Goal: Transaction & Acquisition: Subscribe to service/newsletter

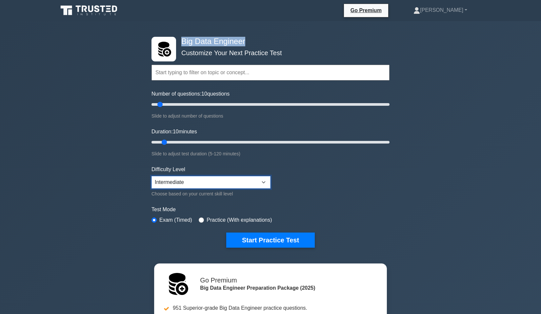
click at [173, 182] on select "Beginner Intermediate Expert" at bounding box center [211, 182] width 119 height 12
select select "expert"
click at [152, 176] on select "Beginner Intermediate Expert" at bounding box center [211, 182] width 119 height 12
click at [367, 8] on link "Go Premium" at bounding box center [366, 10] width 39 height 8
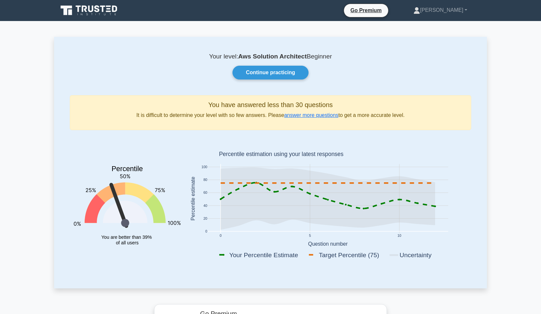
click at [77, 8] on icon at bounding box center [89, 10] width 63 height 12
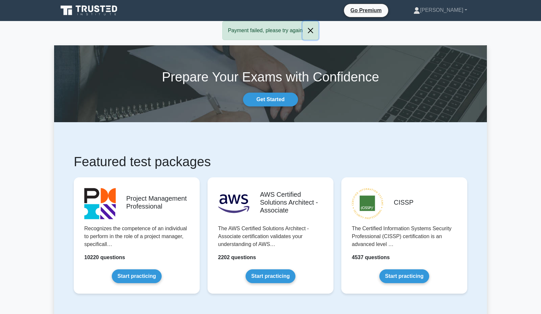
click at [309, 30] on button "Close" at bounding box center [311, 30] width 16 height 18
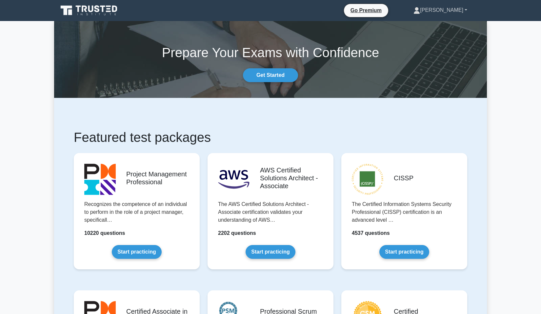
click at [468, 9] on link "[PERSON_NAME]" at bounding box center [440, 10] width 85 height 13
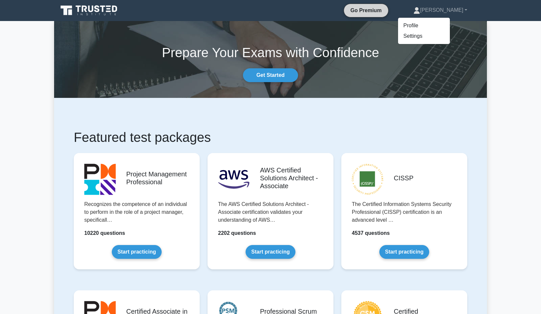
click at [386, 10] on link "Go Premium" at bounding box center [366, 10] width 39 height 8
